Goal: Information Seeking & Learning: Compare options

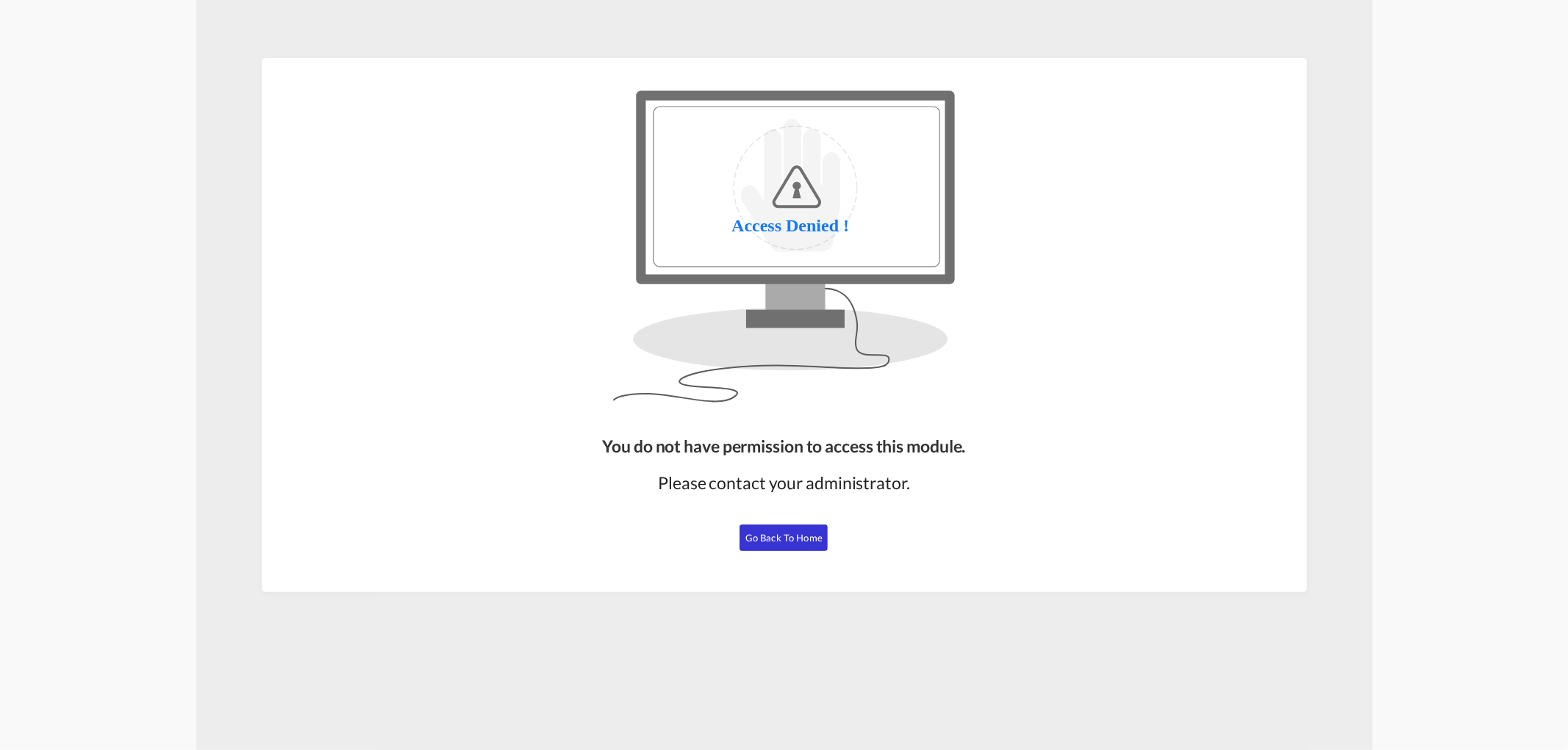
click at [791, 535] on span "Go Back to Home" at bounding box center [783, 538] width 77 height 12
